Goal: Feedback & Contribution: Submit feedback/report problem

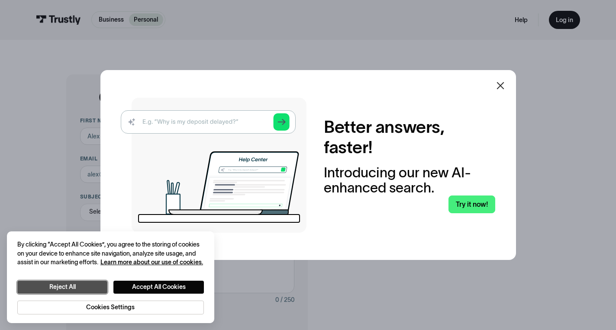
click at [48, 288] on button "Reject All" at bounding box center [62, 287] width 90 height 13
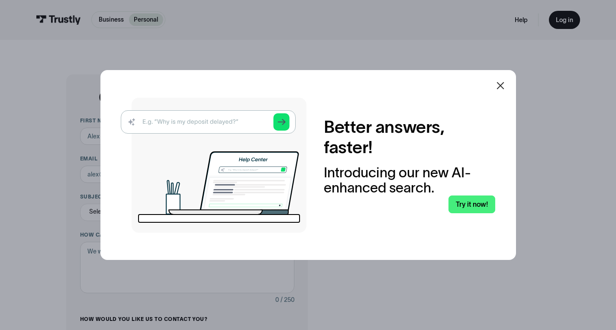
click at [499, 84] on icon at bounding box center [500, 85] width 10 height 10
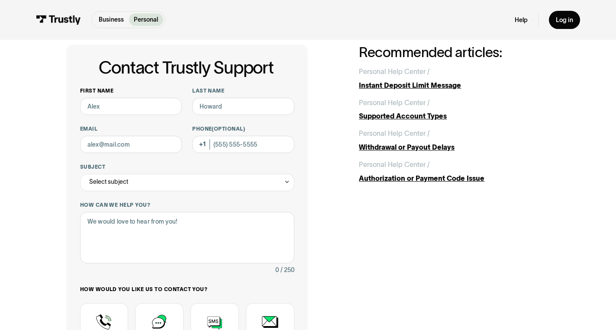
scroll to position [45, 0]
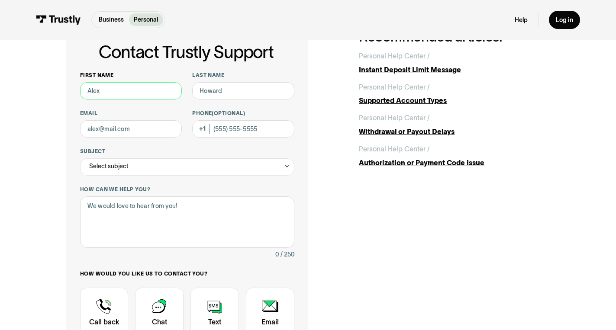
click at [128, 94] on input "First name" at bounding box center [131, 90] width 102 height 17
type input "Will"
type input "Brown"
type input "[EMAIL_ADDRESS][DOMAIN_NAME]"
click at [231, 132] on input "Phone (Optional)" at bounding box center [243, 128] width 102 height 17
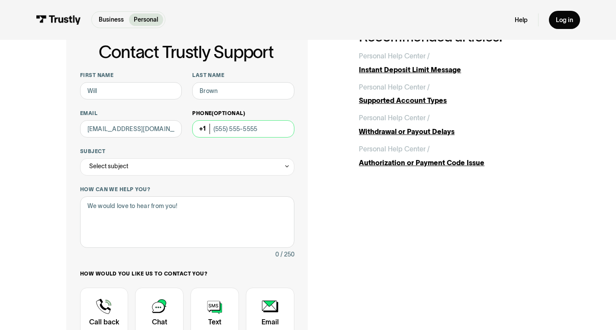
type input "(402) 957-5524"
click at [211, 168] on div "Select subject" at bounding box center [187, 166] width 214 height 17
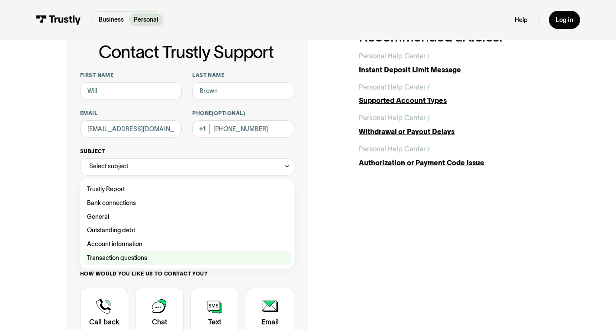
click at [127, 260] on div "Contact Trustly Support" at bounding box center [186, 258] width 207 height 14
type input "**********"
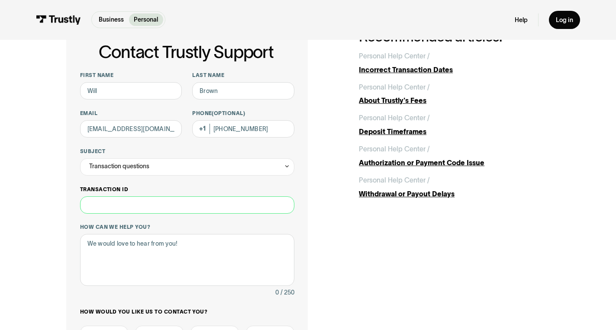
click at [138, 206] on input "Transaction ID" at bounding box center [187, 204] width 214 height 17
type input "**********"
click at [139, 241] on textarea "How can we help you?" at bounding box center [187, 260] width 214 height 52
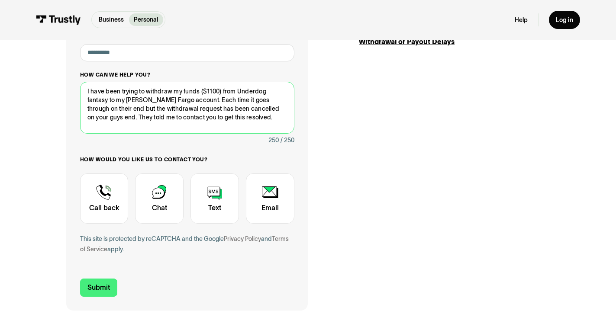
scroll to position [220, 0]
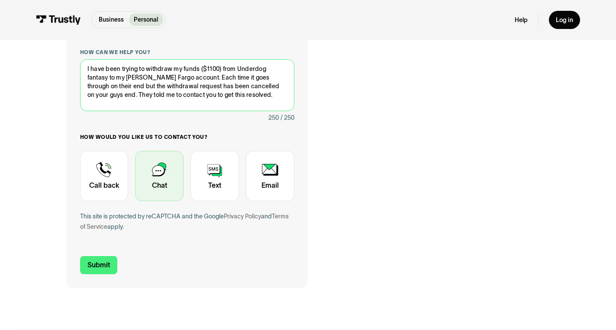
type textarea "I have been trying to withdraw my funds ($1100) from Underdog fantasy to my Wel…"
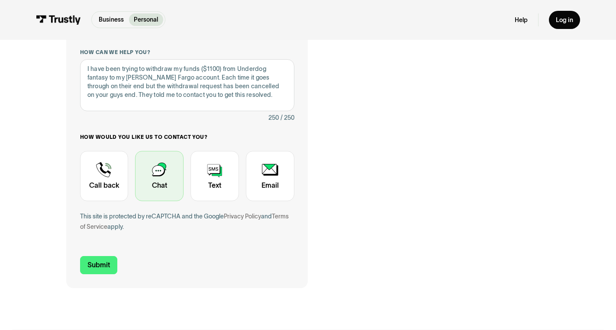
click at [171, 170] on div "Contact Trustly Support" at bounding box center [159, 176] width 48 height 50
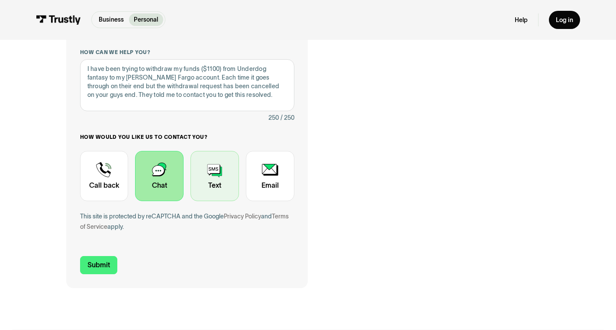
click at [212, 186] on div "Contact Trustly Support" at bounding box center [214, 176] width 48 height 50
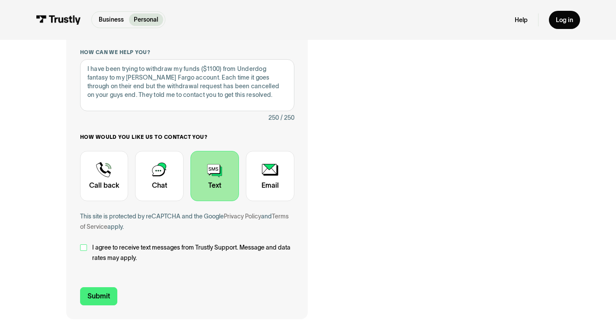
click at [84, 247] on div "Contact Trustly Support" at bounding box center [83, 247] width 7 height 7
click at [94, 295] on input "Submit" at bounding box center [98, 296] width 37 height 18
type input "+14029575524"
